Goal: Find specific page/section: Find specific page/section

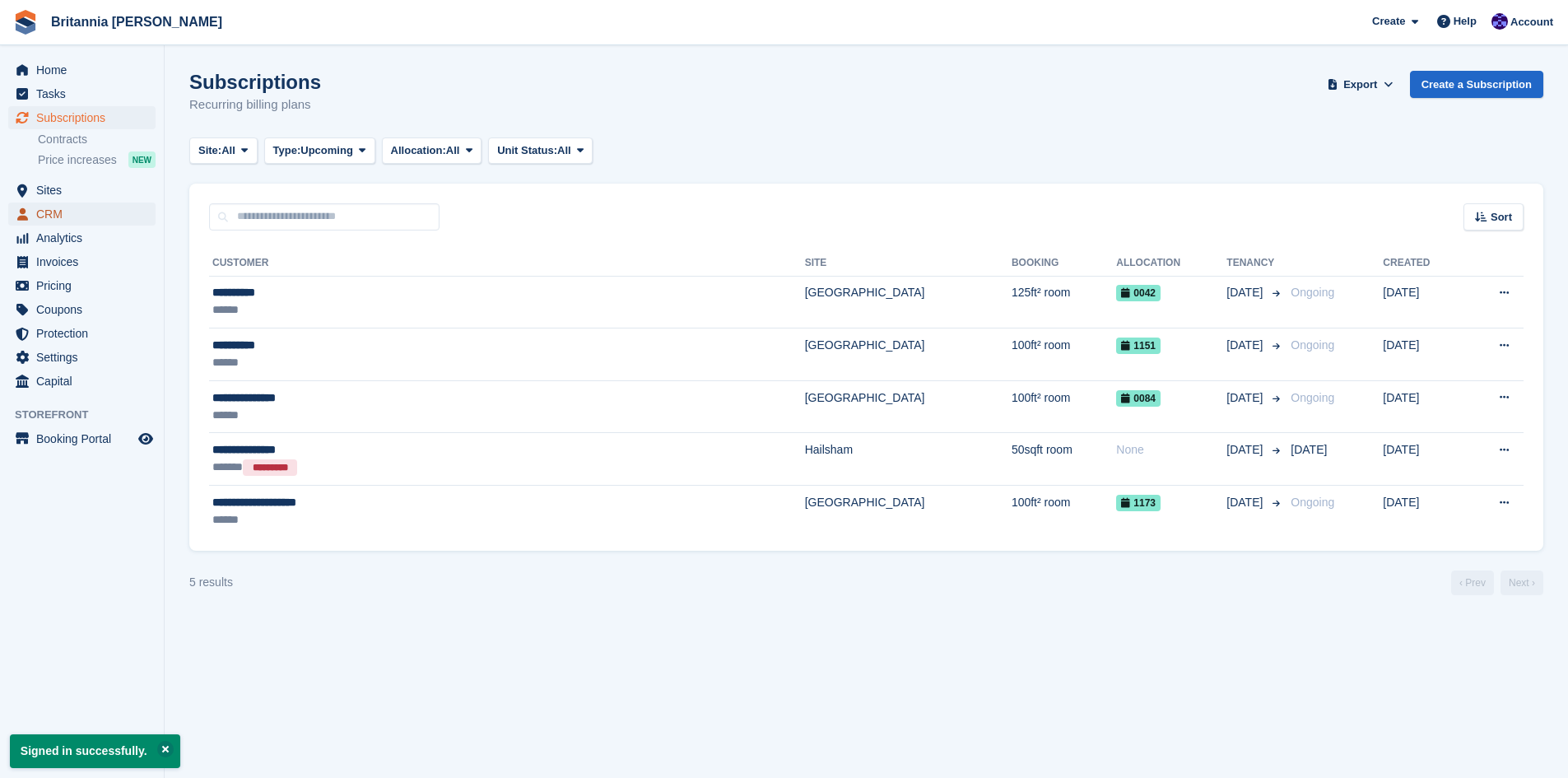
click at [47, 211] on span "CRM" at bounding box center [85, 213] width 99 height 23
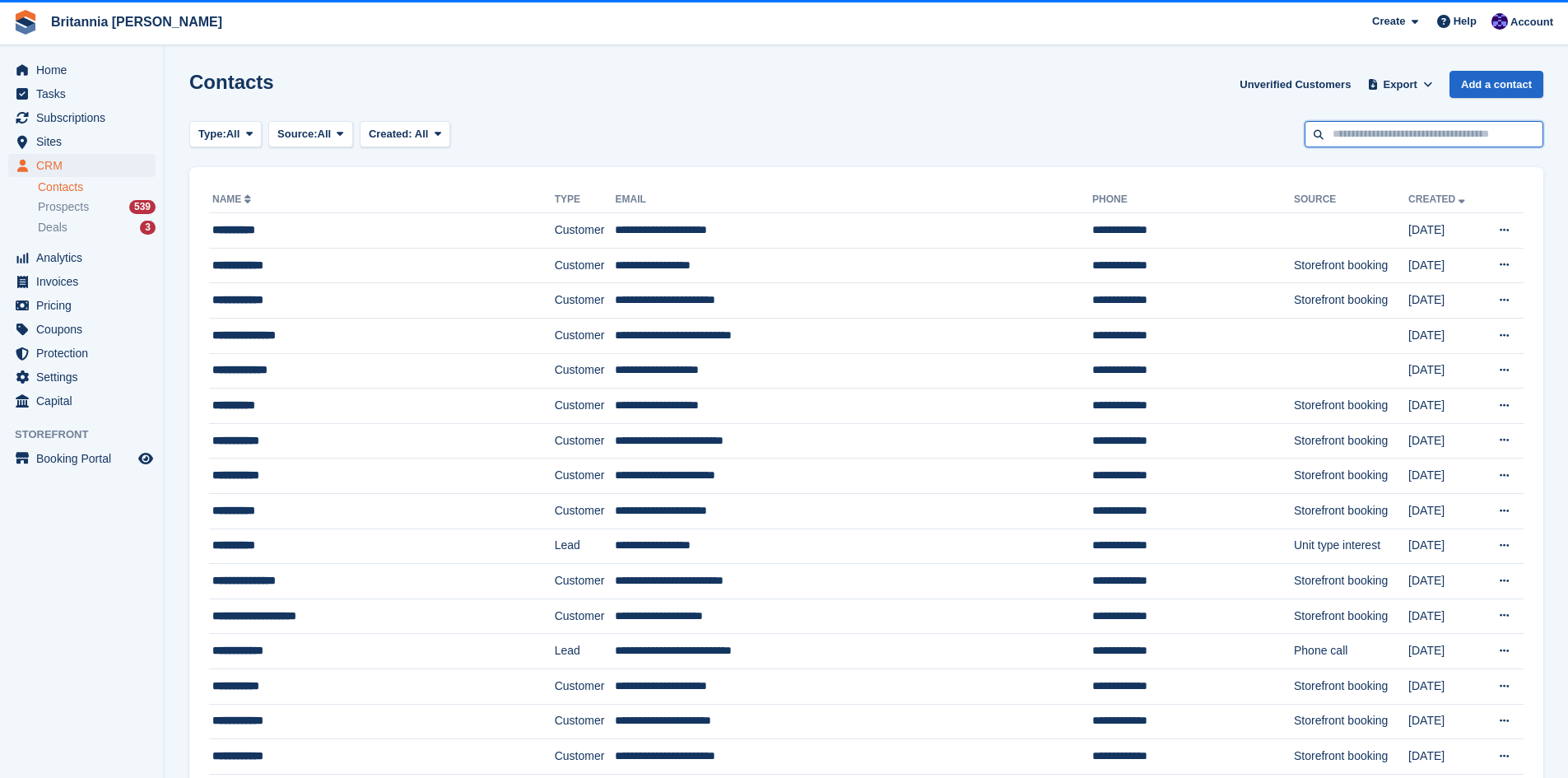
click at [1339, 136] on input "text" at bounding box center [1424, 134] width 239 height 27
type input "********"
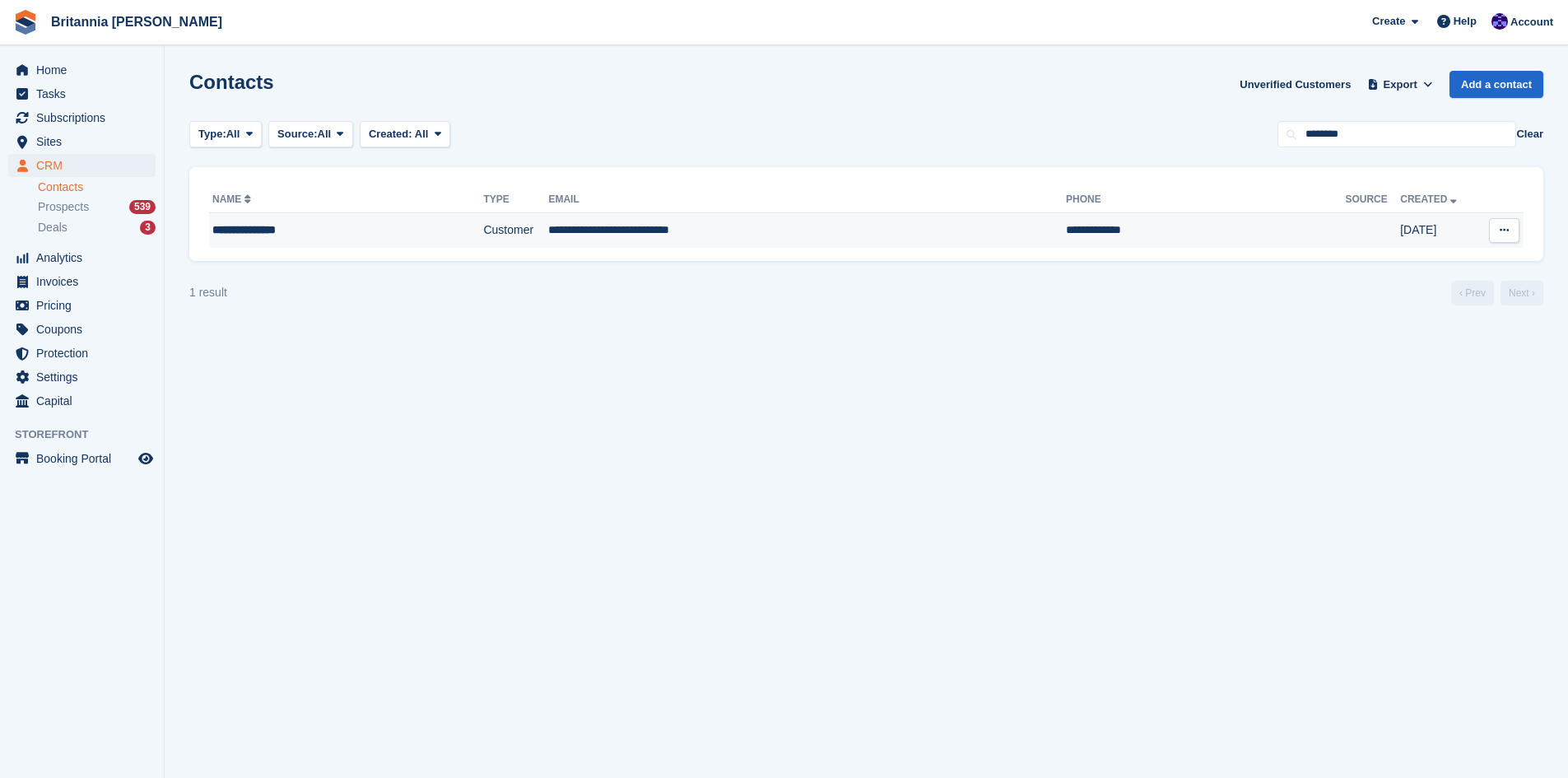
click at [273, 230] on div "**********" at bounding box center [316, 229] width 207 height 17
